Goal: Find specific page/section: Find specific page/section

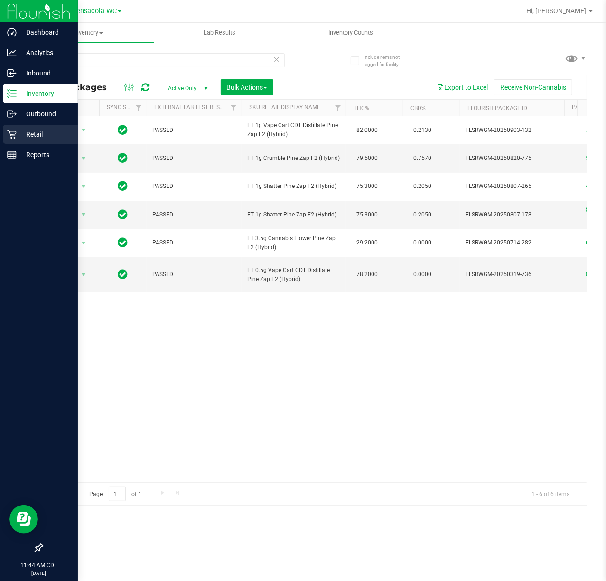
click at [17, 126] on div "Retail" at bounding box center [40, 134] width 75 height 19
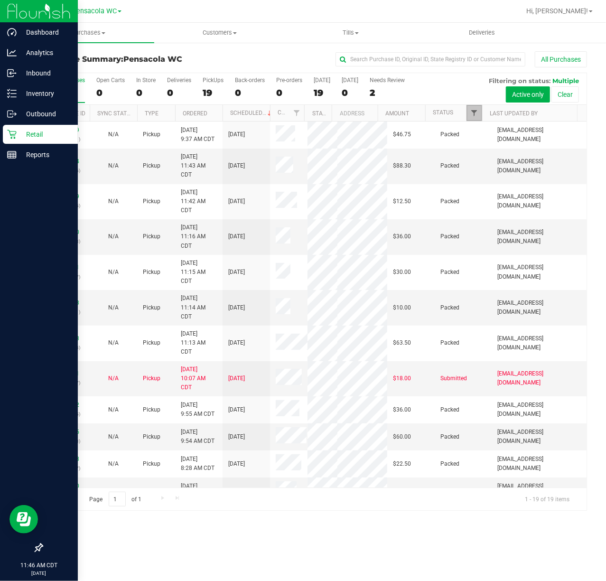
click at [473, 113] on span "Filter" at bounding box center [474, 113] width 8 height 8
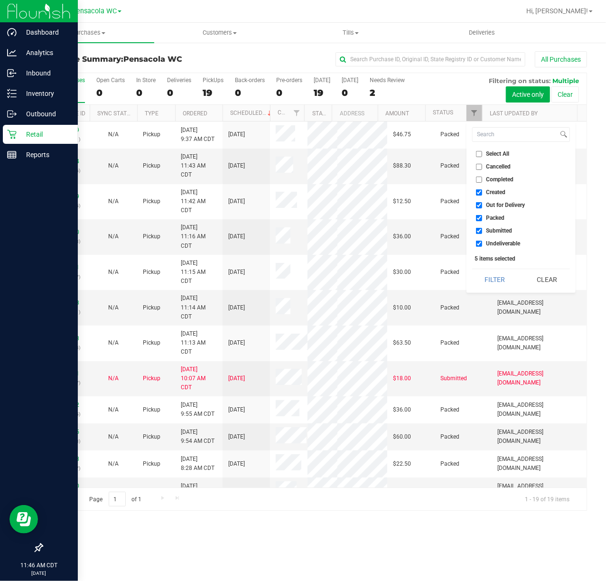
click at [492, 154] on span "Select All" at bounding box center [497, 154] width 23 height 6
click at [482, 154] on input "Select All" at bounding box center [479, 154] width 6 height 6
checkbox input "true"
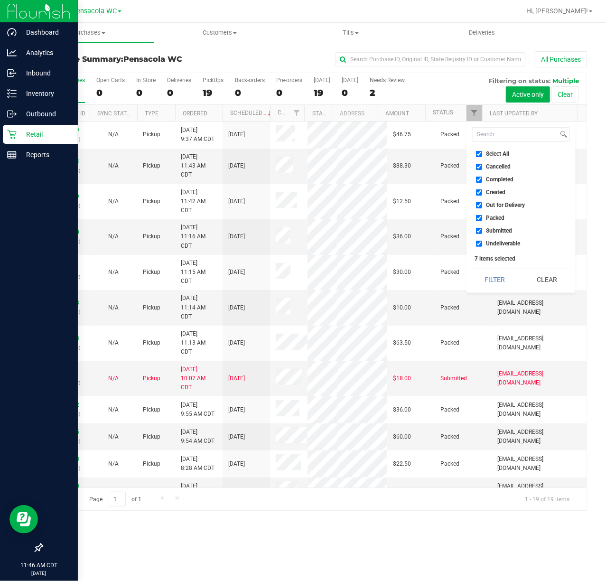
click at [492, 153] on span "Select All" at bounding box center [497, 154] width 23 height 6
click at [482, 153] on input "Select All" at bounding box center [479, 154] width 6 height 6
checkbox input "false"
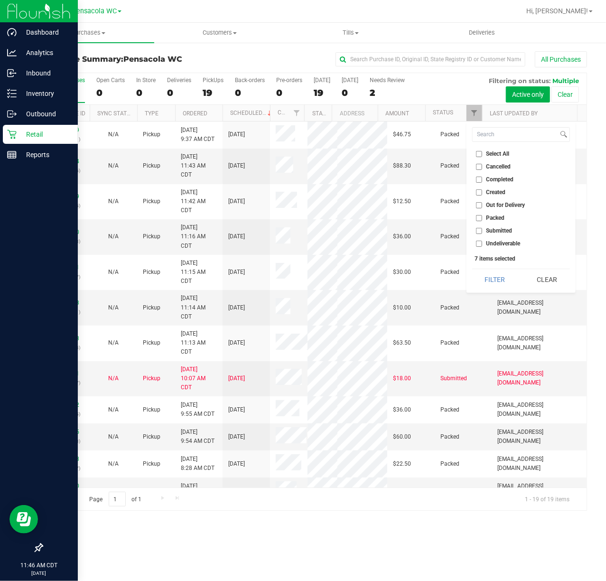
checkbox input "false"
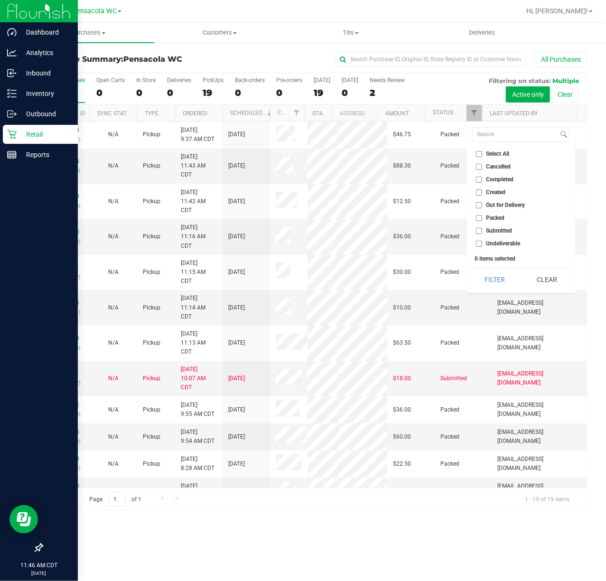
click at [501, 231] on span "Submitted" at bounding box center [499, 231] width 26 height 6
click at [482, 231] on input "Submitted" at bounding box center [479, 231] width 6 height 6
checkbox input "true"
click at [486, 279] on button "Filter" at bounding box center [495, 279] width 46 height 21
